Goal: Information Seeking & Learning: Check status

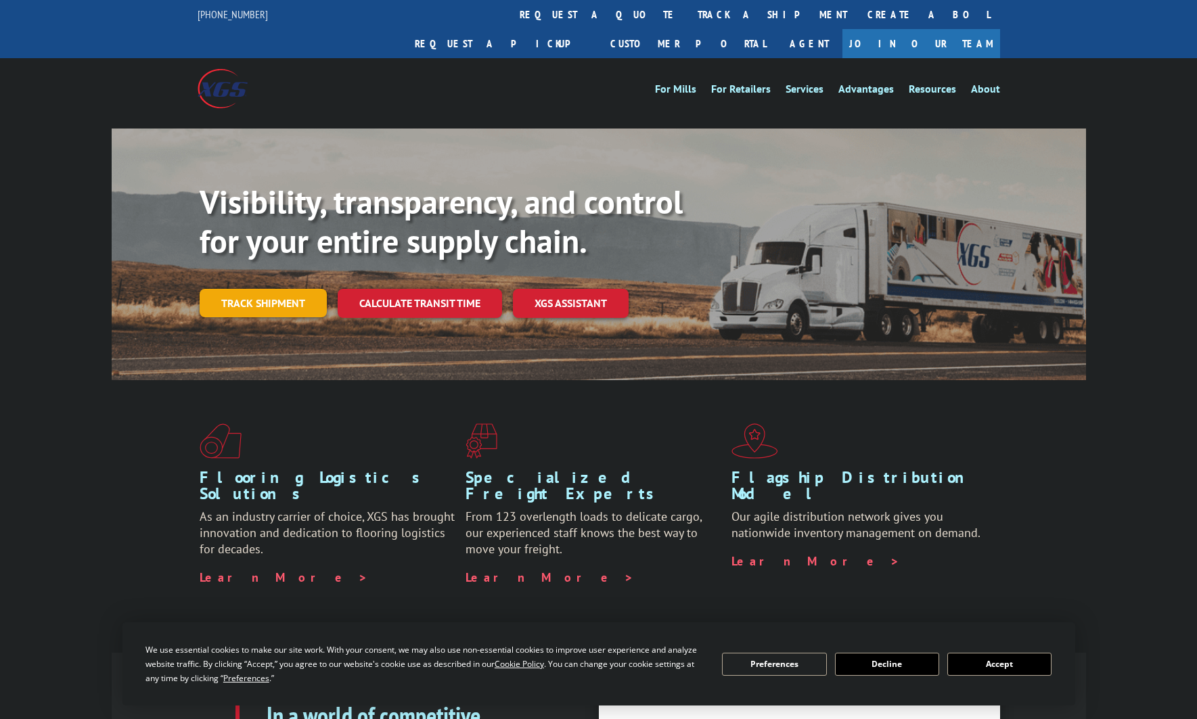
click at [260, 289] on link "Track shipment" at bounding box center [263, 303] width 127 height 28
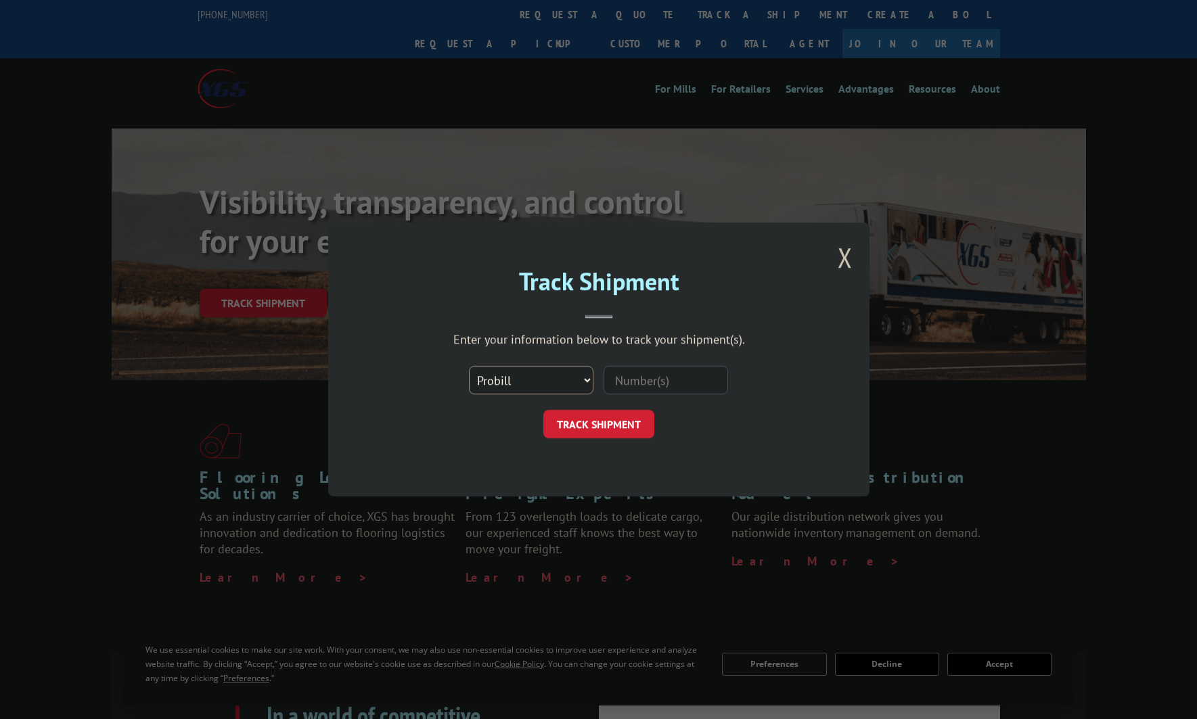
click at [558, 379] on select "Select category... Probill BOL PO" at bounding box center [531, 380] width 124 height 28
select select "bol"
click at [469, 366] on select "Select category... Probill BOL PO" at bounding box center [531, 380] width 124 height 28
paste input "2835267"
click at [654, 382] on input at bounding box center [666, 380] width 124 height 28
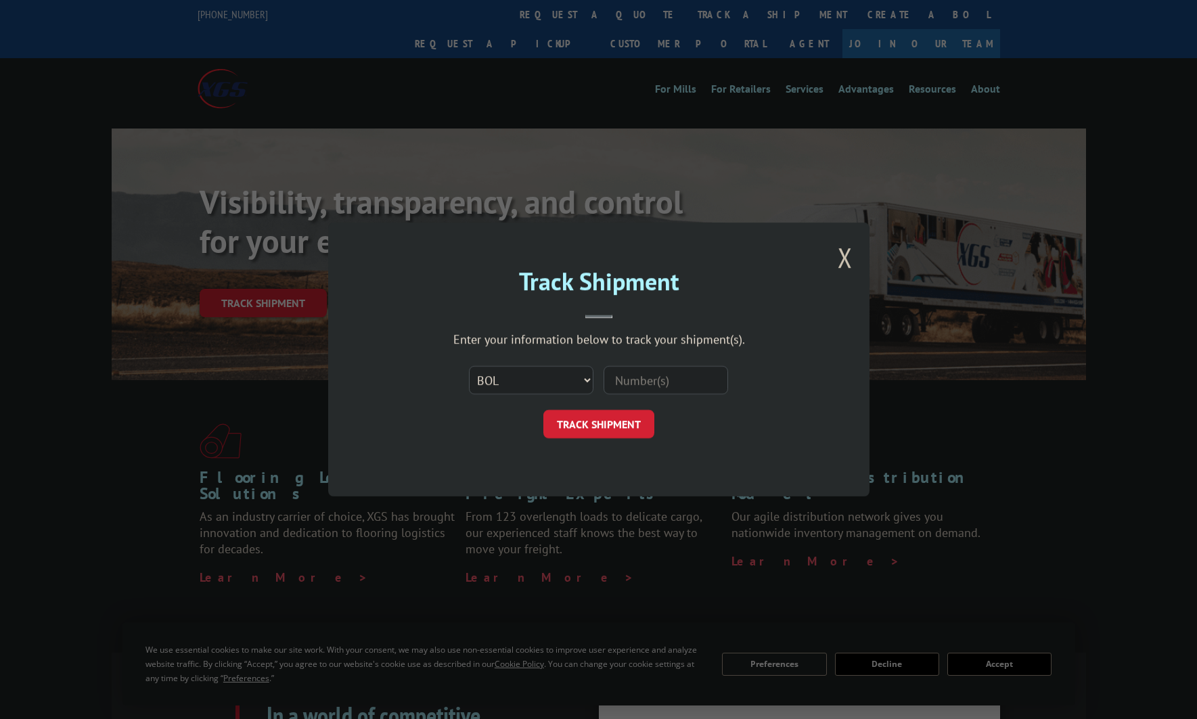
type input "2835267"
click at [595, 419] on button "TRACK SHIPMENT" at bounding box center [598, 424] width 111 height 28
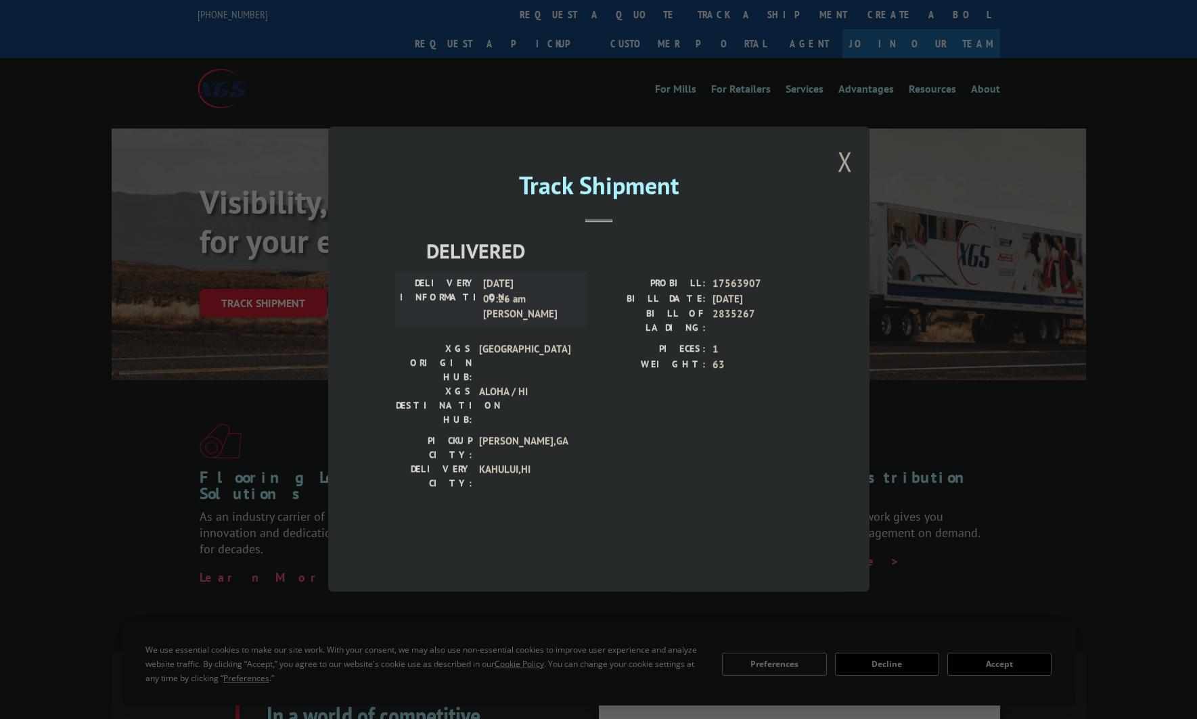
click at [844, 179] on button "Close modal" at bounding box center [845, 161] width 15 height 36
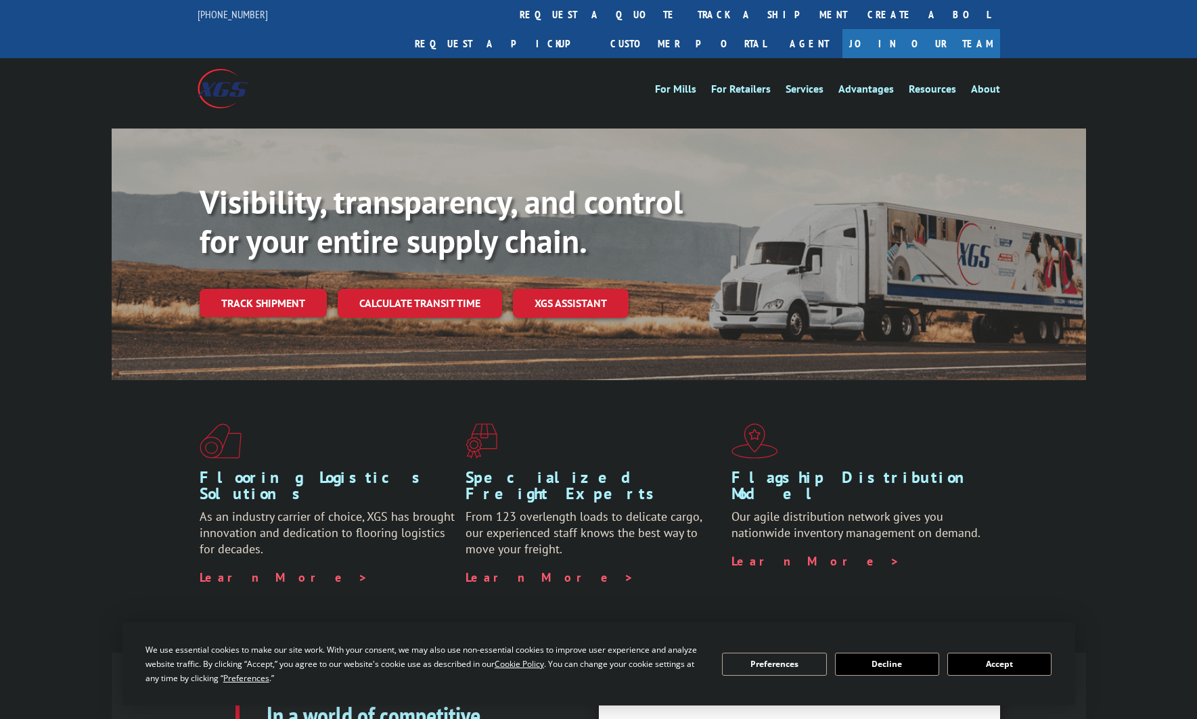
click at [80, 612] on div "Flooring Logistics Solutions As an industry carrier of choice, XGS has brought …" at bounding box center [598, 516] width 1197 height 272
